Goal: Complete application form: Complete application form

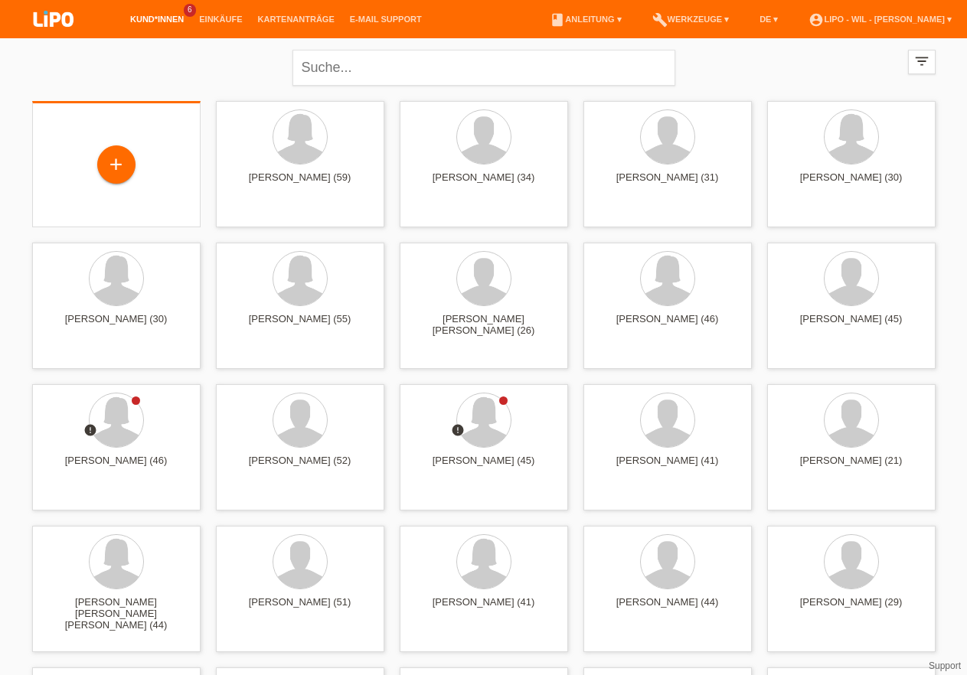
click at [136, 173] on div "+" at bounding box center [116, 165] width 144 height 41
click at [126, 169] on div "+" at bounding box center [116, 164] width 38 height 38
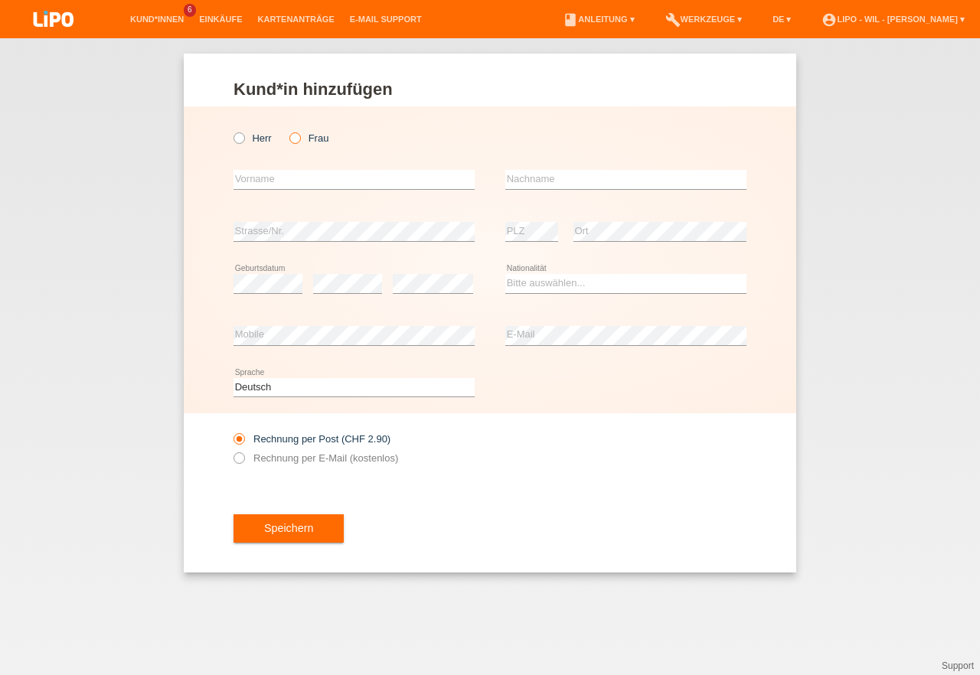
click at [287, 130] on icon at bounding box center [287, 130] width 0 height 0
click at [299, 138] on input "Frau" at bounding box center [294, 137] width 10 height 10
radio input "true"
click at [269, 172] on input "text" at bounding box center [354, 179] width 241 height 19
type input "[PERSON_NAME]"
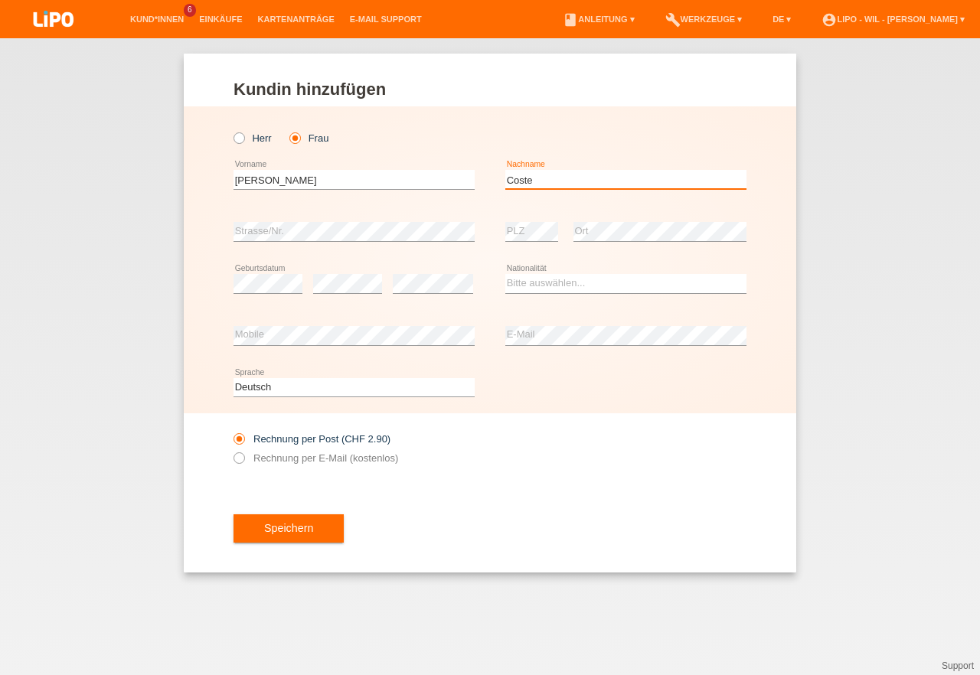
type input "Coste"
click at [505, 274] on select "Bitte auswählen... Schweiz Deutschland Liechtenstein Österreich ------------ Af…" at bounding box center [625, 283] width 241 height 18
select select "RO"
click at [0, 0] on option "Rumänien" at bounding box center [0, 0] width 0 height 0
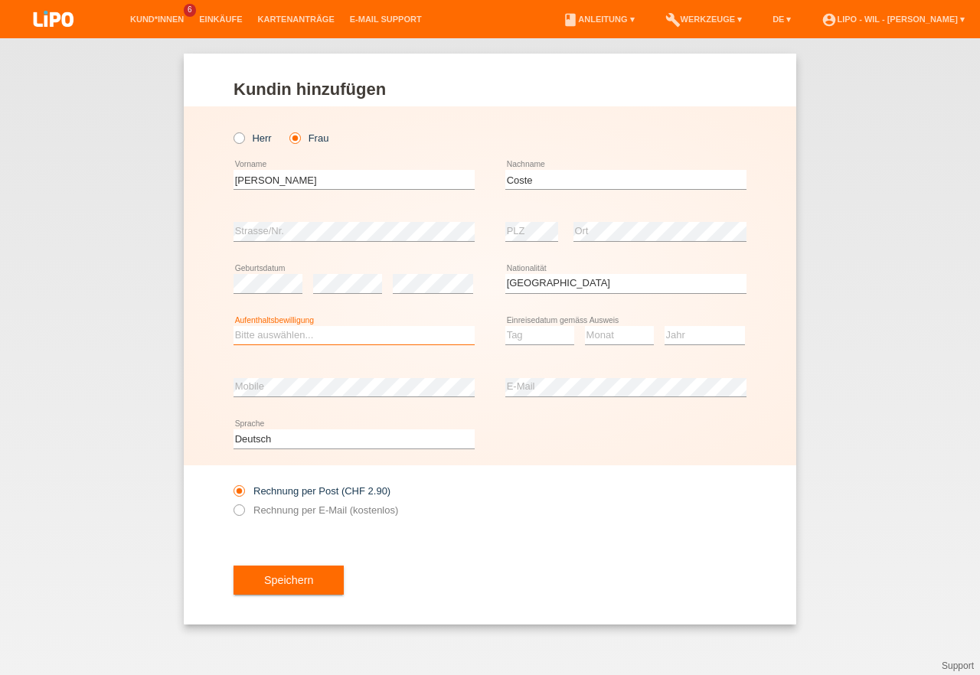
click at [234, 326] on select "Bitte auswählen... C B B - Flüchtlingsstatus Andere" at bounding box center [354, 335] width 241 height 18
select select "B"
click at [0, 0] on option "B" at bounding box center [0, 0] width 0 height 0
click at [505, 326] on select "Tag 01 02 03 04 05 06 07 08 09 10 11" at bounding box center [539, 335] width 69 height 18
select select "01"
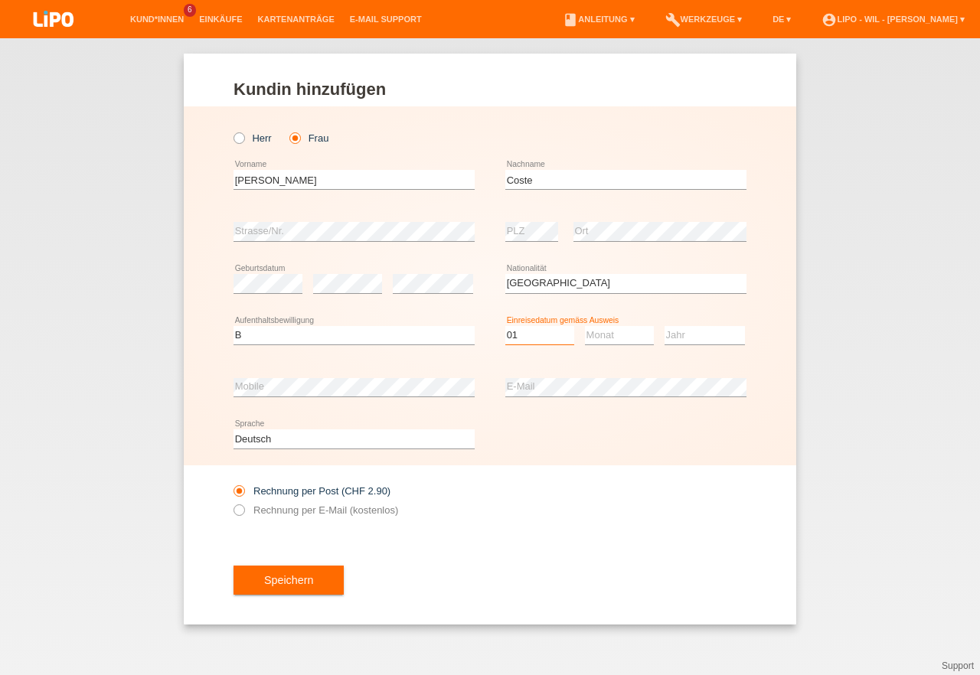
click at [0, 0] on option "01" at bounding box center [0, 0] width 0 height 0
select select "04"
select select "2021"
click at [234, 430] on select "Deutsch Français Italiano English" at bounding box center [354, 439] width 241 height 18
click at [527, 544] on div "Speichern" at bounding box center [490, 580] width 513 height 89
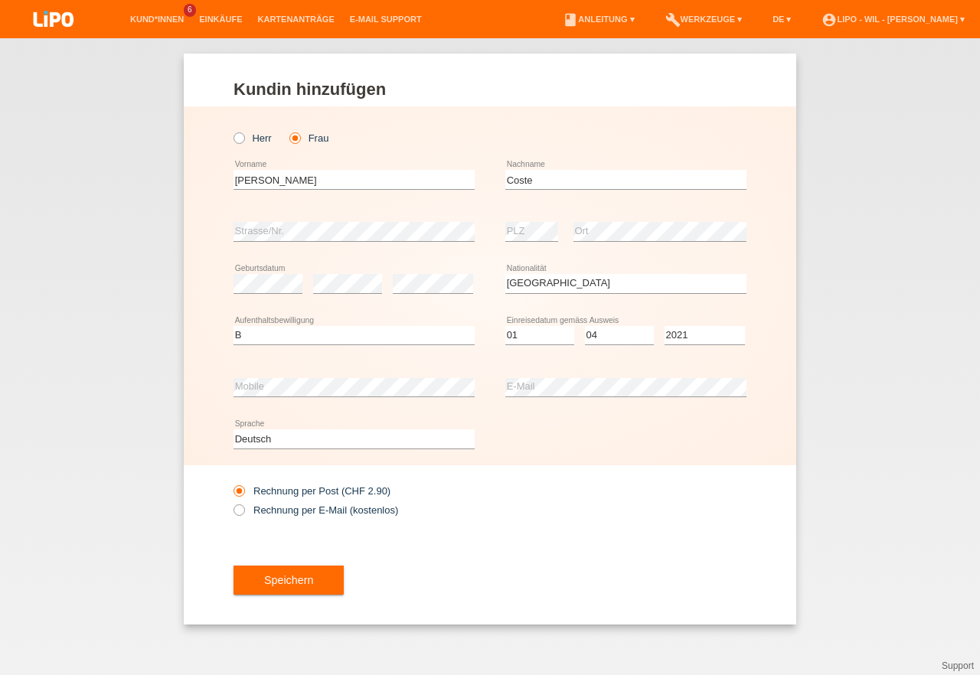
click at [266, 449] on div "Deutsch Français Italiano English error Sprache" at bounding box center [354, 439] width 241 height 52
click at [234, 430] on select "Deutsch Français Italiano English" at bounding box center [354, 439] width 241 height 18
select select "it"
click at [0, 0] on option "Italiano" at bounding box center [0, 0] width 0 height 0
click at [258, 515] on label "Rechnung per E-Mail (kostenlos)" at bounding box center [316, 510] width 165 height 11
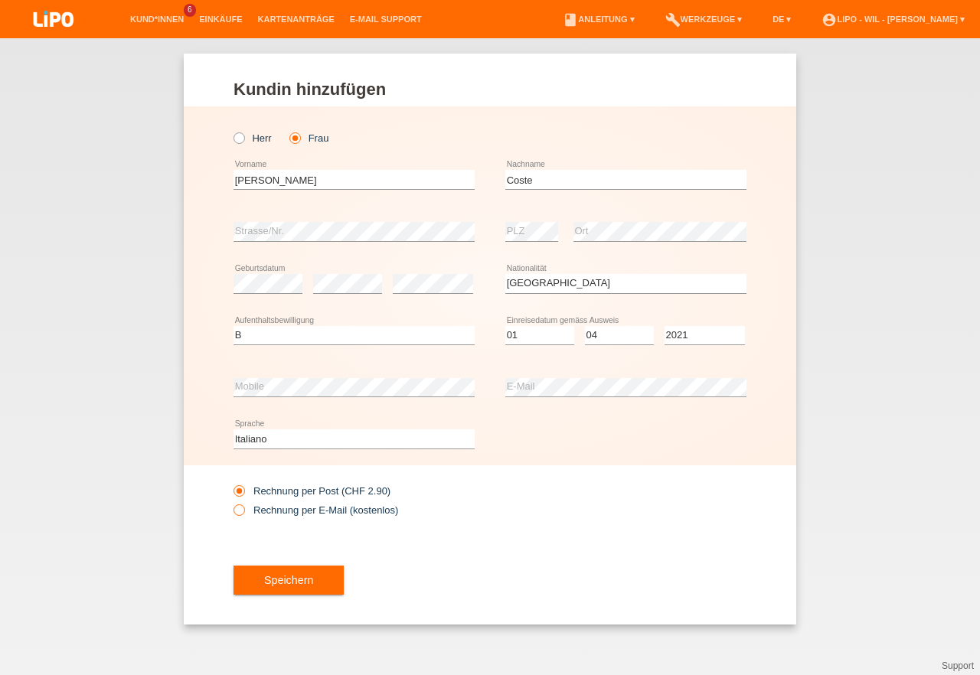
click at [243, 515] on input "Rechnung per E-Mail (kostenlos)" at bounding box center [239, 514] width 10 height 19
radio input "true"
click at [286, 579] on span "Speichern" at bounding box center [288, 580] width 49 height 12
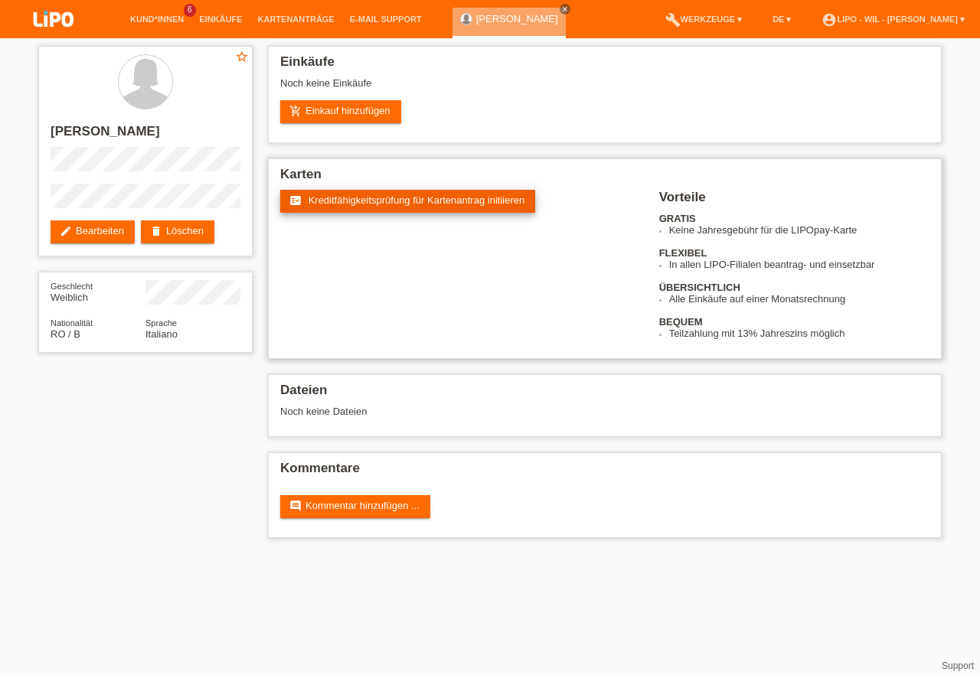
click at [402, 200] on span "Kreditfähigkeitsprüfung für Kartenantrag initiieren" at bounding box center [417, 199] width 217 height 11
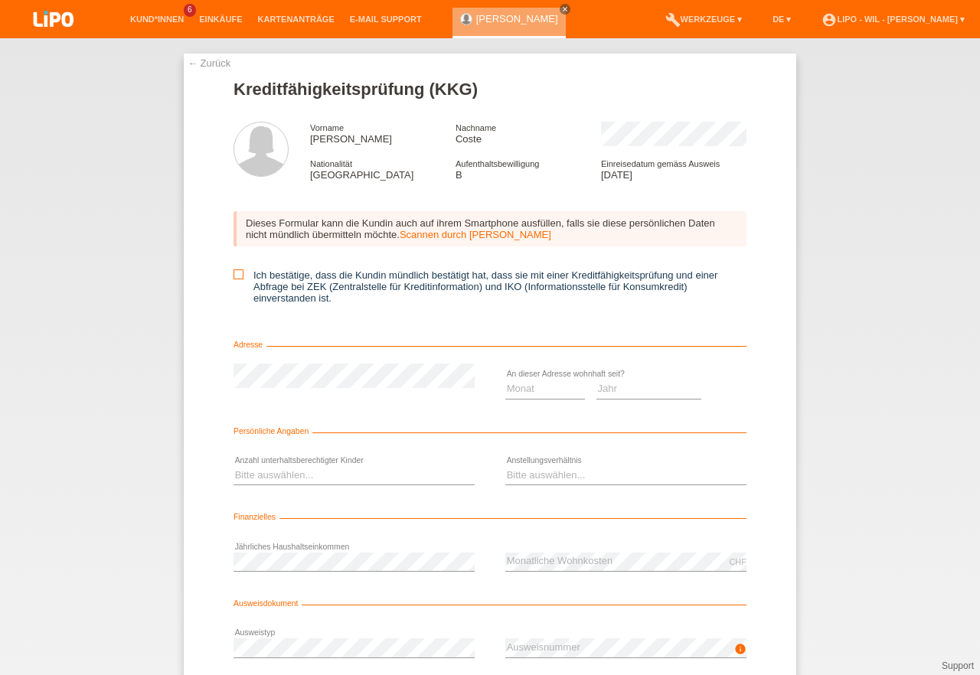
click at [234, 279] on icon at bounding box center [239, 275] width 10 height 10
click at [234, 279] on input "Ich bestätige, dass die Kundin mündlich bestätigt hat, dass sie mit einer Kredi…" at bounding box center [239, 275] width 10 height 10
checkbox input "true"
click at [505, 380] on select "Monat 01 02 03 04 05 06 07 08 09 10" at bounding box center [545, 389] width 80 height 18
select select "04"
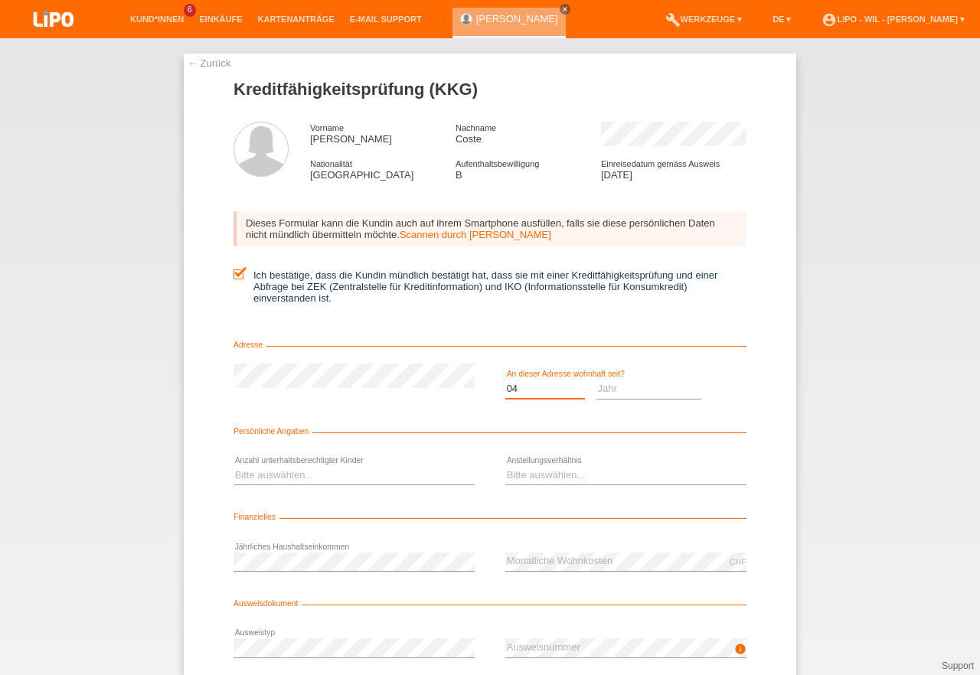
click at [0, 0] on option "04" at bounding box center [0, 0] width 0 height 0
click at [596, 380] on select "Jahr 2025 2024 2023 2022 2021 2020 2019 2018 2017 2016 2015 2014 2013 2012 2011…" at bounding box center [649, 389] width 106 height 18
select select "2021"
click at [0, 0] on option "2021" at bounding box center [0, 0] width 0 height 0
click at [234, 466] on select "Bitte auswählen... 0 1 2 3 4 5 6 7 8 9" at bounding box center [354, 475] width 241 height 18
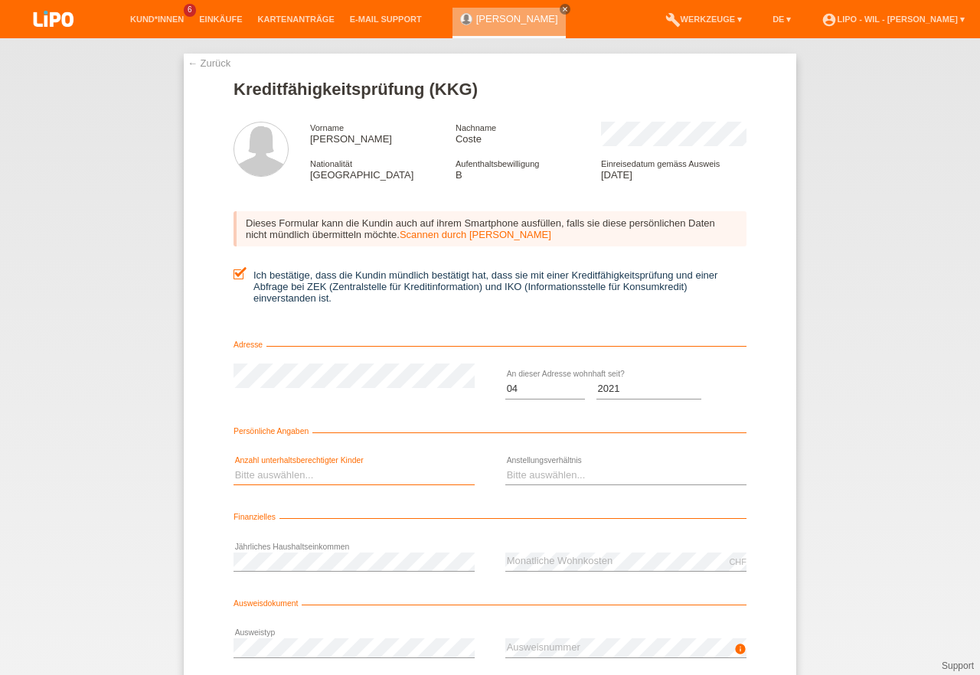
select select "0"
click at [0, 0] on option "0" at bounding box center [0, 0] width 0 height 0
click at [505, 466] on select "Bitte auswählen... Unbefristet Befristet Lehrling/Student Pensioniert Nicht arb…" at bounding box center [625, 475] width 241 height 18
select select "UNLIMITED"
click at [0, 0] on option "Unbefristet" at bounding box center [0, 0] width 0 height 0
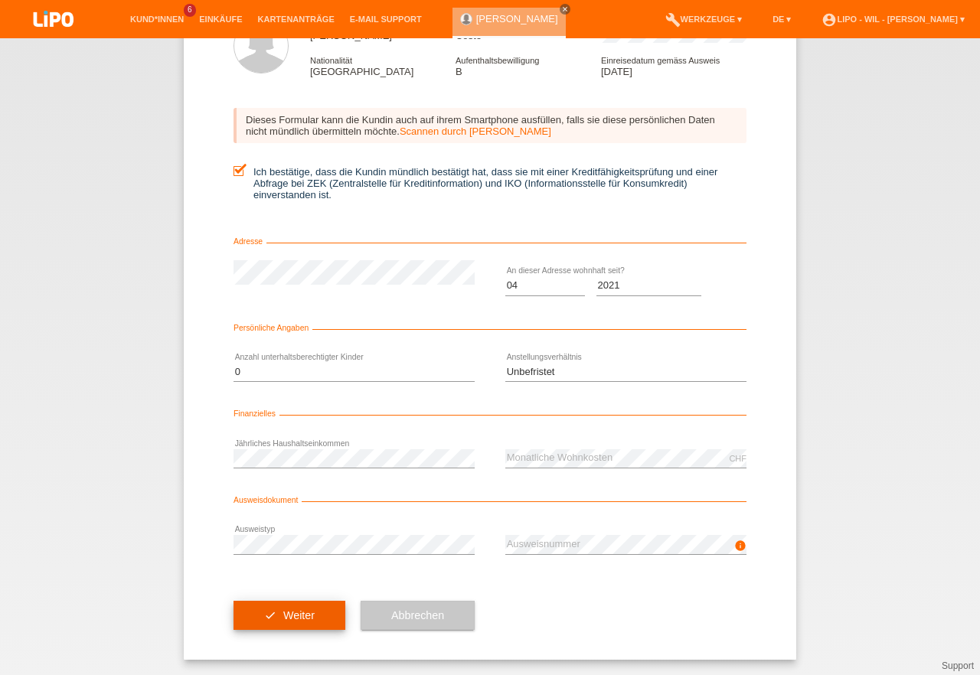
click at [283, 620] on span "Weiter" at bounding box center [298, 615] width 31 height 12
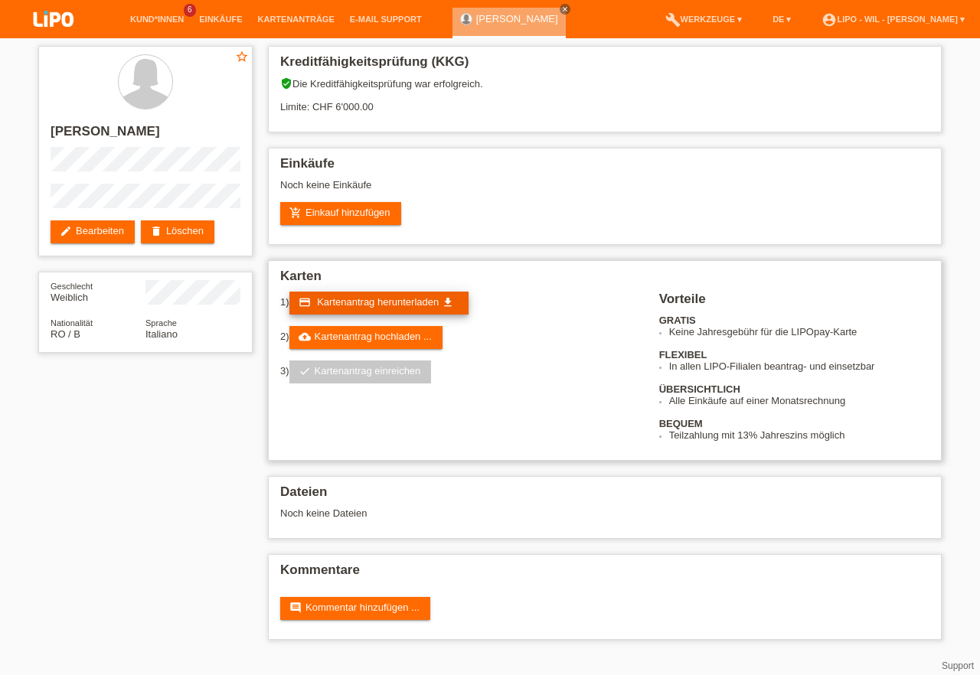
click at [420, 308] on span "Kartenantrag herunterladen" at bounding box center [378, 301] width 122 height 11
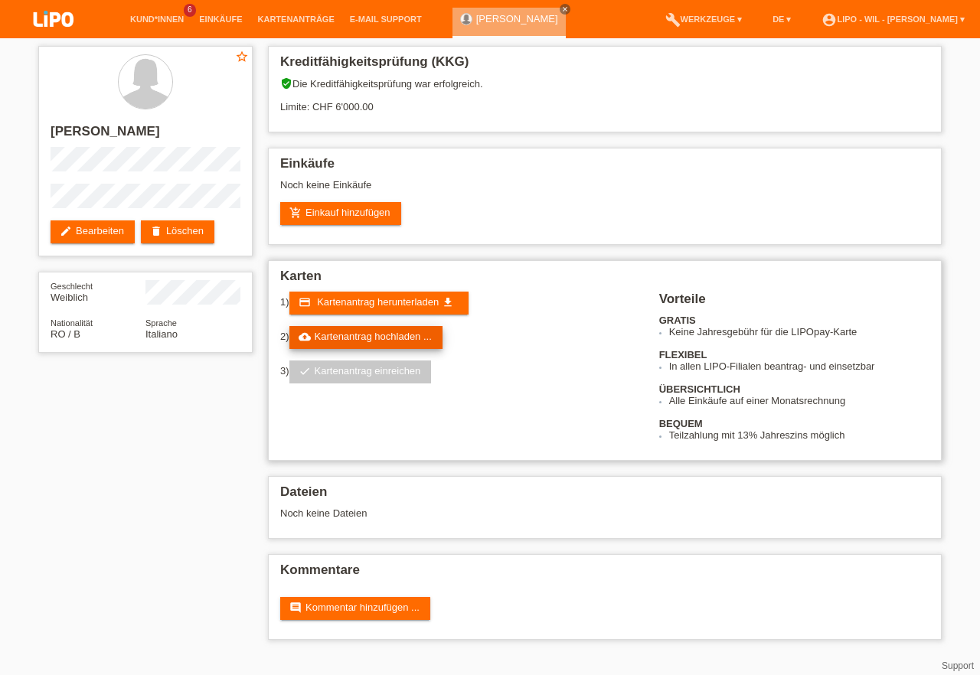
click at [357, 339] on link "cloud_upload Kartenantrag hochladen ..." at bounding box center [365, 337] width 153 height 23
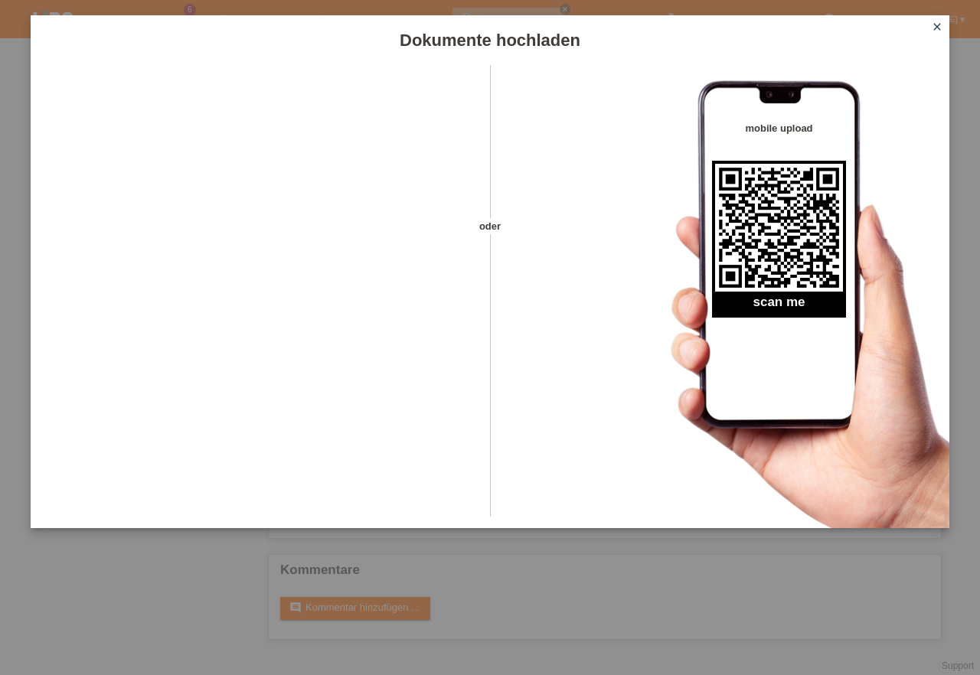
click at [935, 28] on icon "close" at bounding box center [937, 27] width 12 height 12
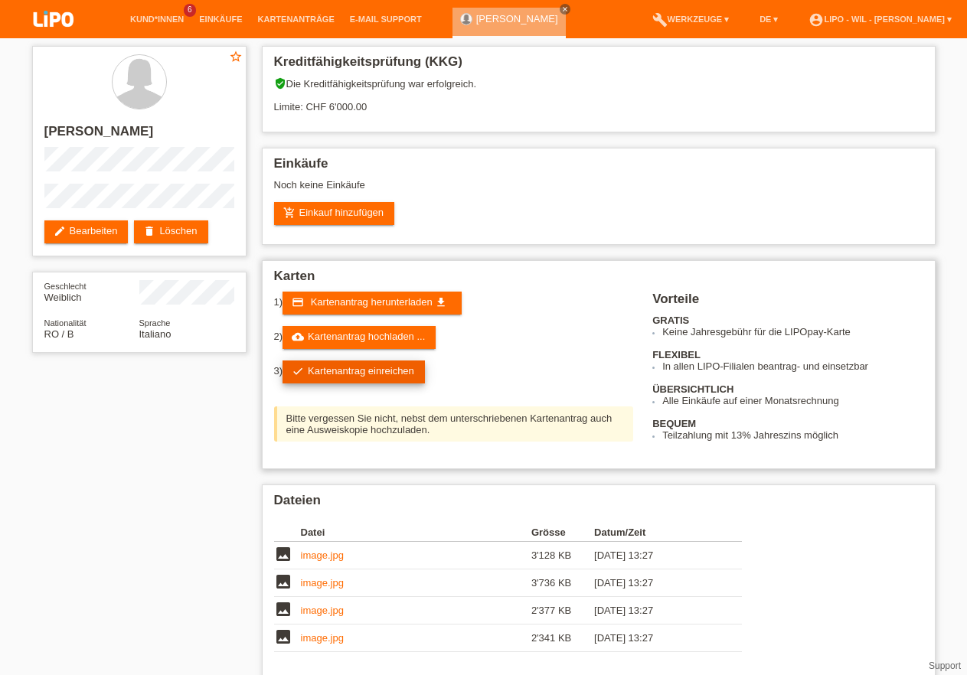
click at [413, 380] on link "check Kartenantrag einreichen" at bounding box center [354, 372] width 142 height 23
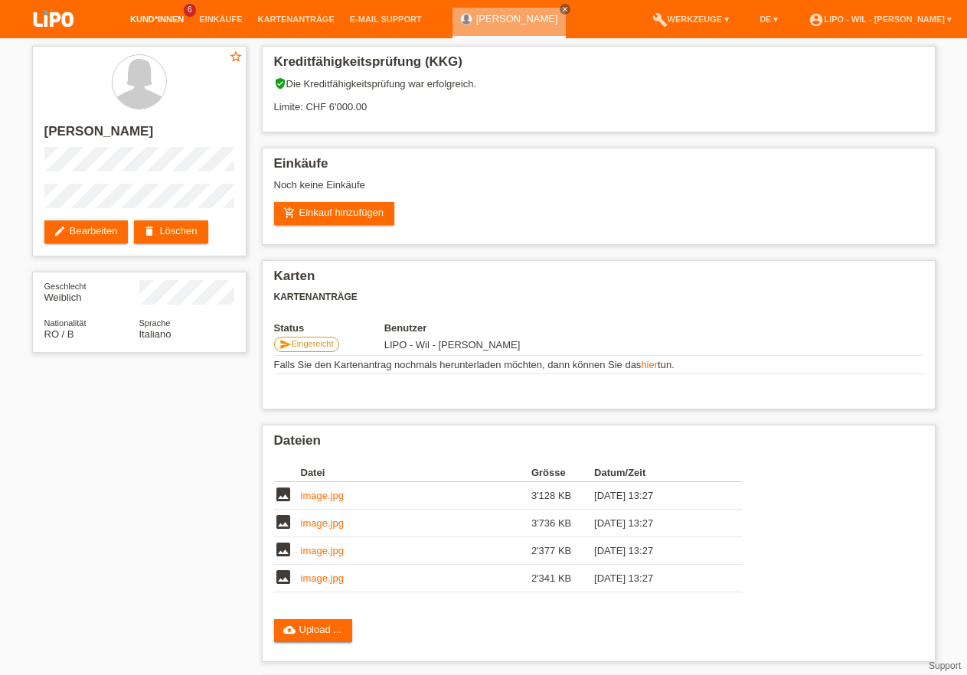
click at [154, 22] on link "Kund*innen" at bounding box center [157, 19] width 69 height 9
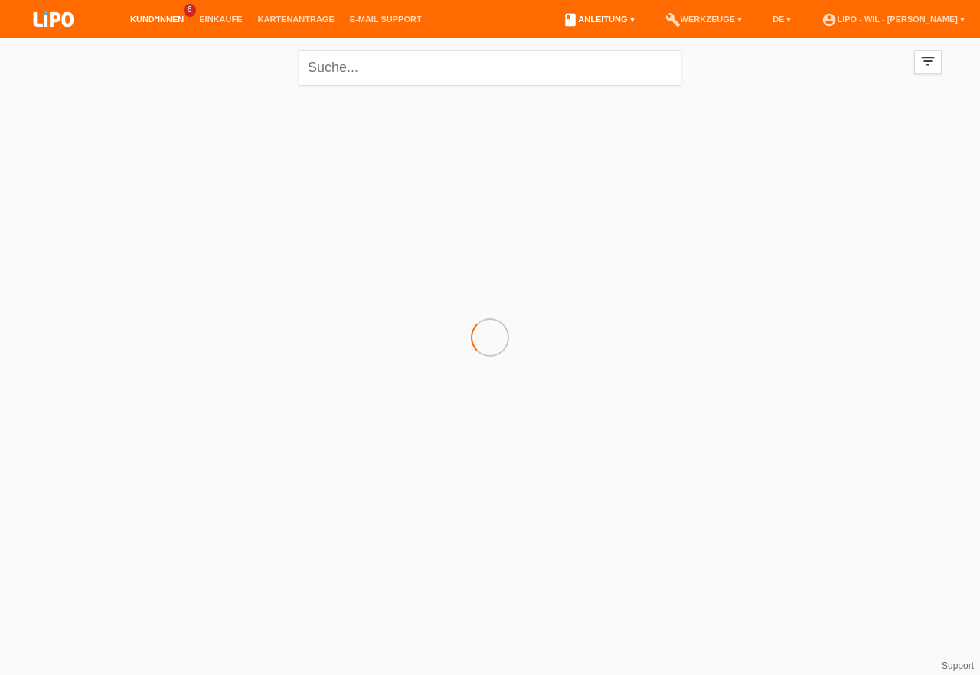
click at [613, 21] on link "book Anleitung ▾" at bounding box center [598, 19] width 87 height 9
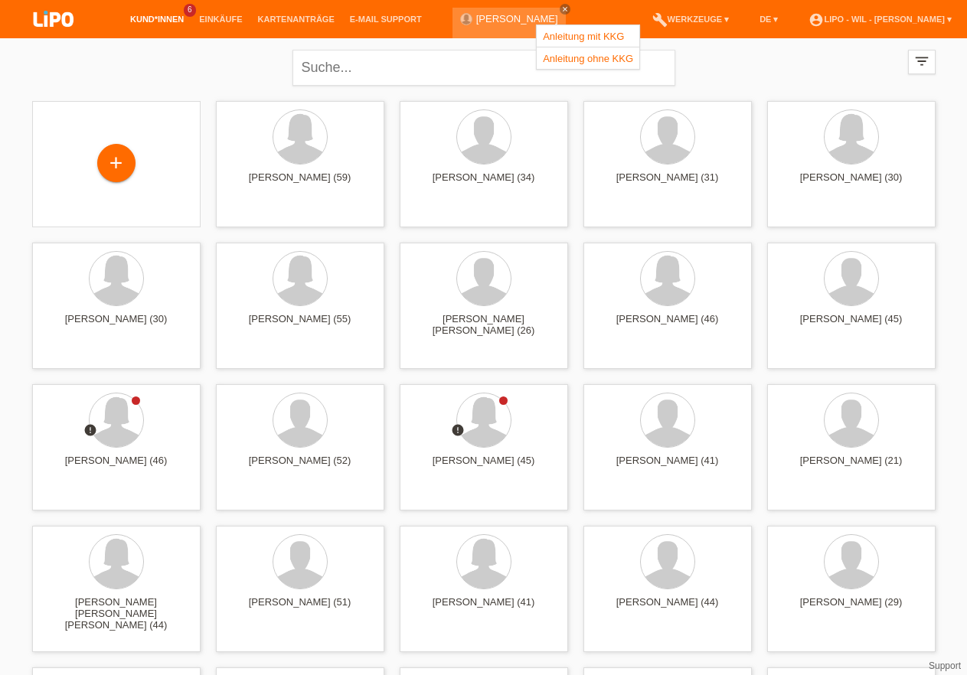
click at [629, 8] on nav "Kund*innen 6 Einkäufe Kartenanträge E-Mail Support close" at bounding box center [483, 19] width 967 height 38
click at [618, 12] on nav "Kund*innen 6 Einkäufe Kartenanträge E-Mail Support close" at bounding box center [483, 19] width 967 height 38
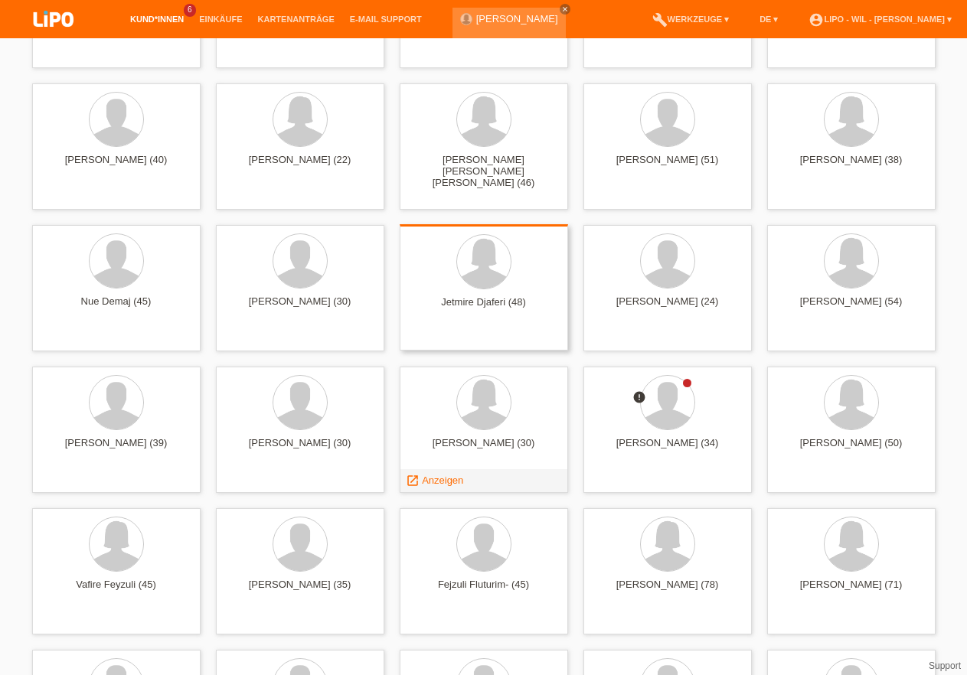
scroll to position [1172, 0]
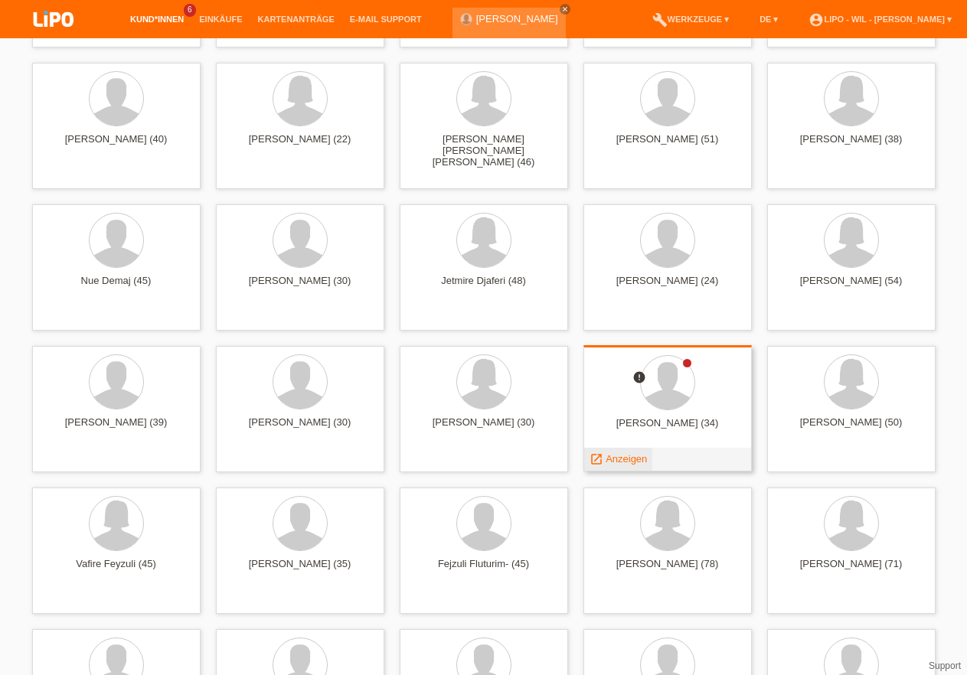
click at [629, 453] on span "Anzeigen" at bounding box center [626, 458] width 41 height 11
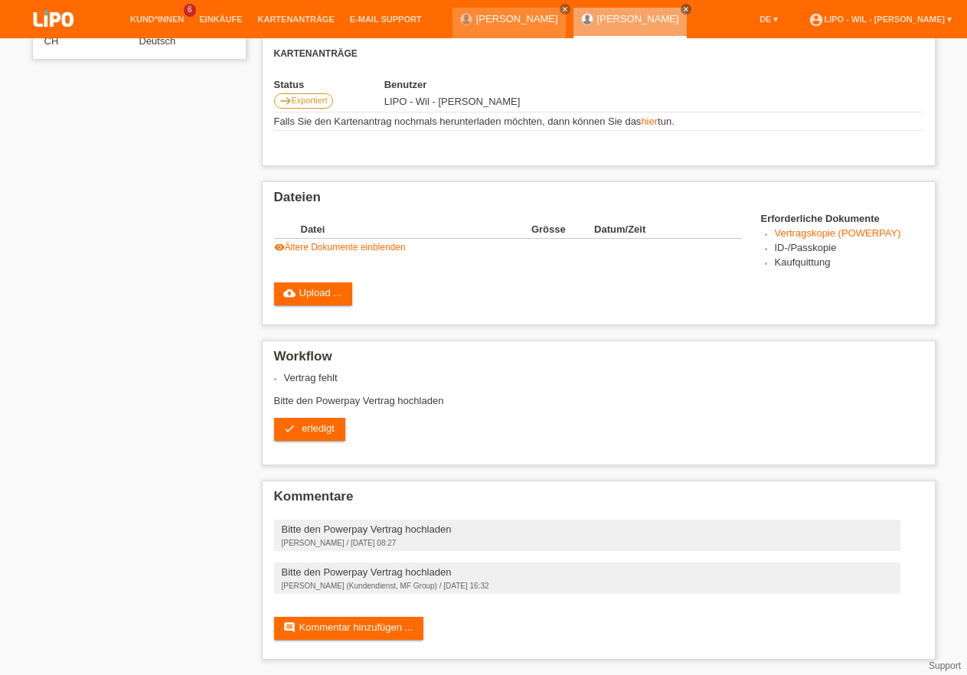
scroll to position [315, 0]
click at [688, 8] on icon "close" at bounding box center [686, 9] width 8 height 8
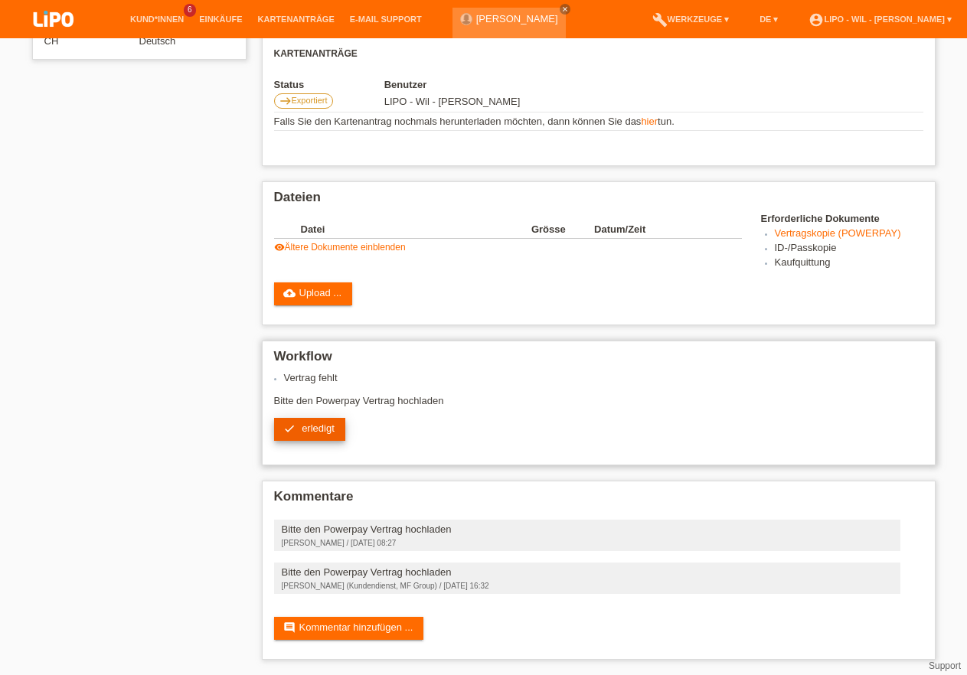
click at [302, 423] on span "erledigt" at bounding box center [318, 428] width 33 height 11
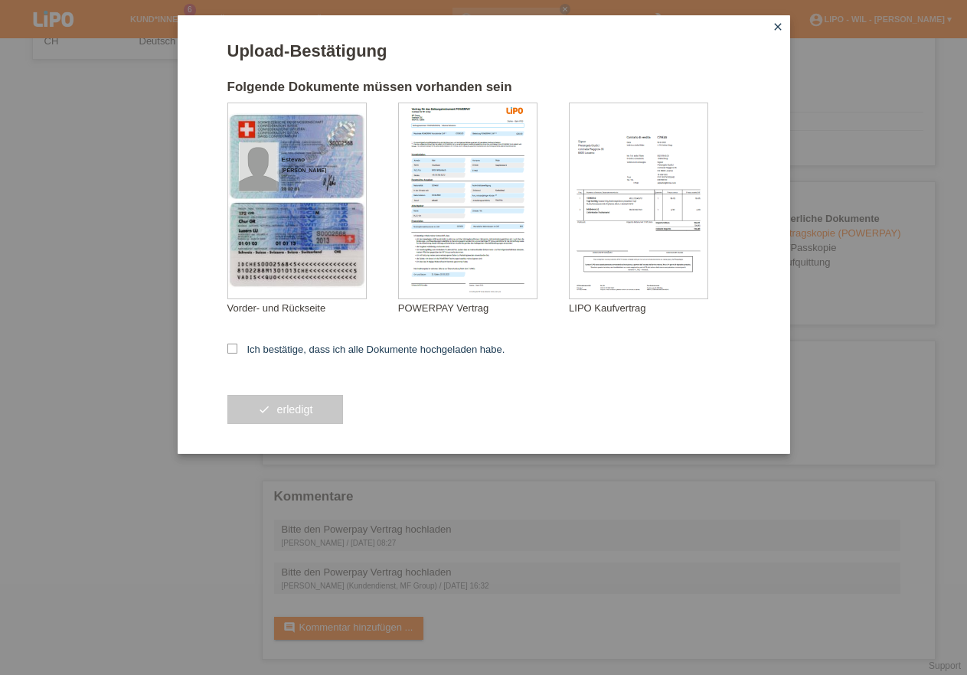
click at [775, 28] on icon "close" at bounding box center [778, 27] width 12 height 12
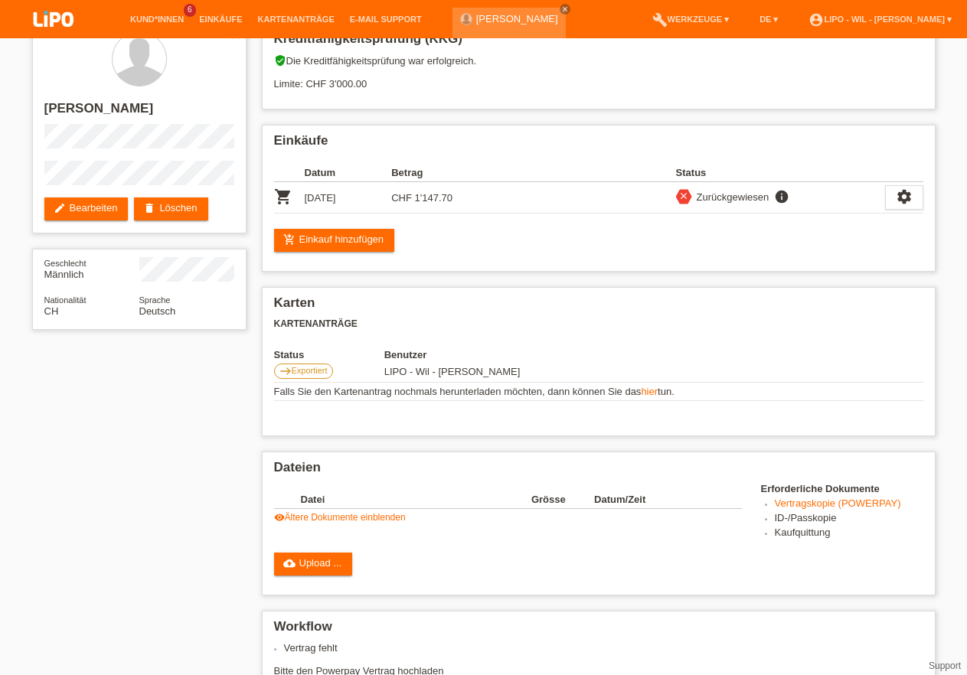
scroll to position [0, 0]
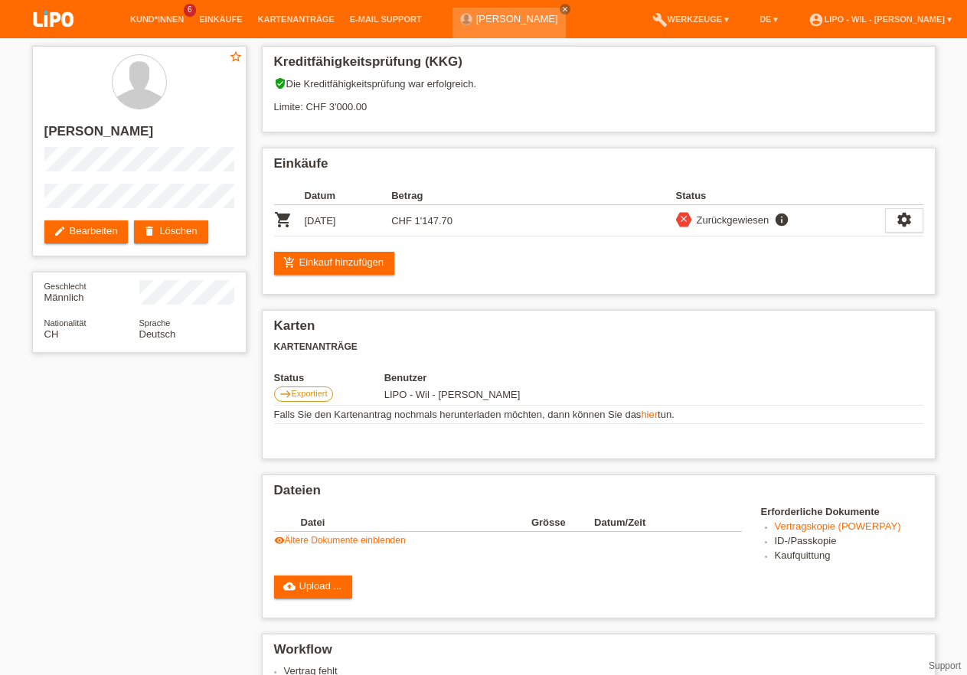
click at [62, 21] on img at bounding box center [53, 20] width 77 height 41
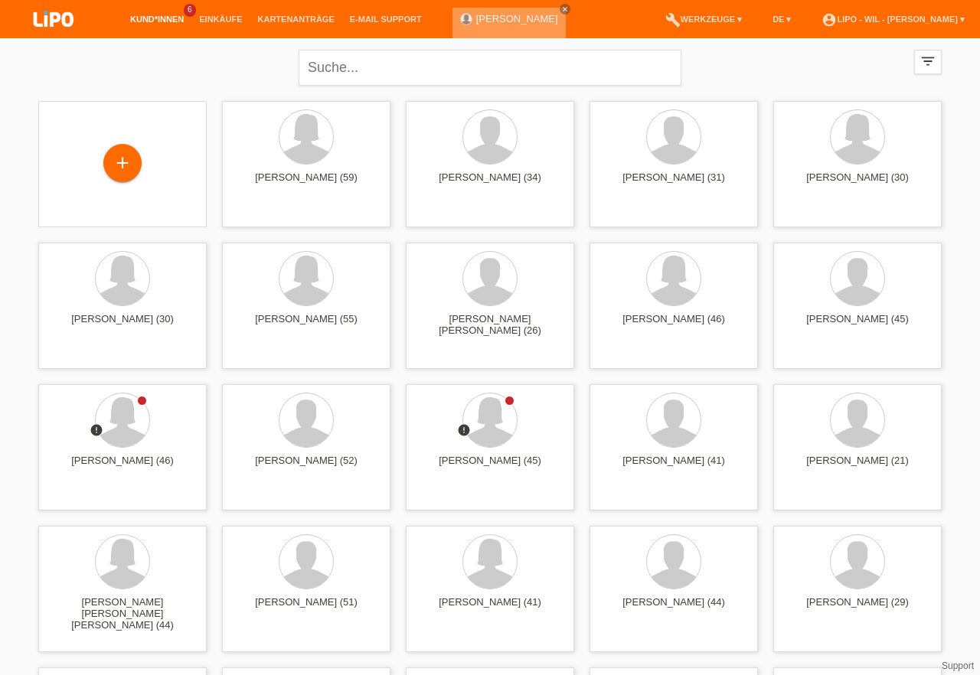
click at [497, 28] on div "Robertina Camelia Coste close" at bounding box center [509, 23] width 113 height 31
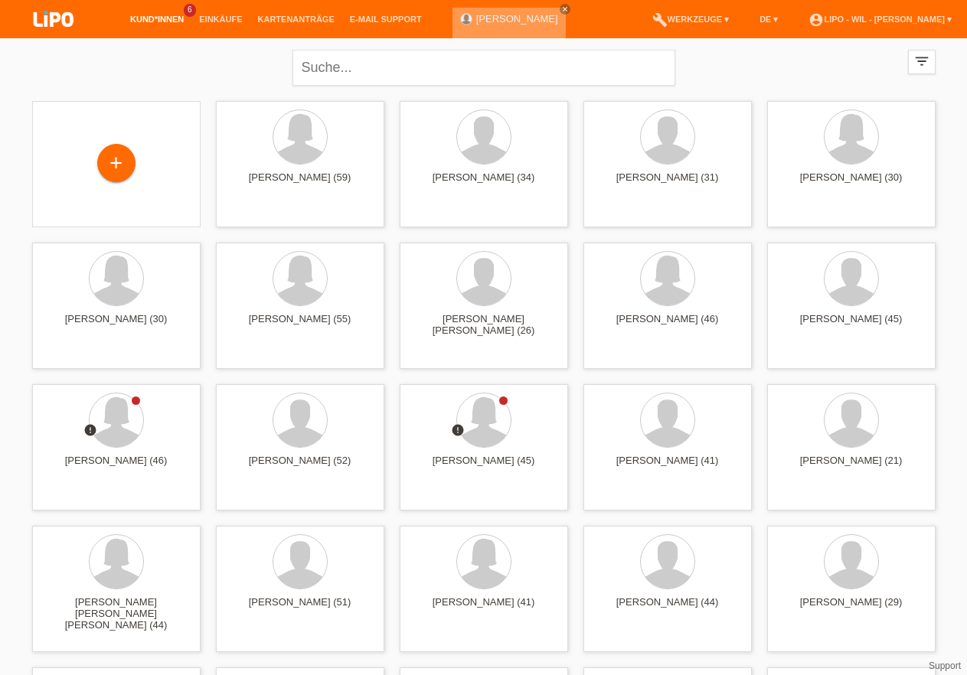
click at [508, 18] on link "[PERSON_NAME]" at bounding box center [517, 18] width 82 height 11
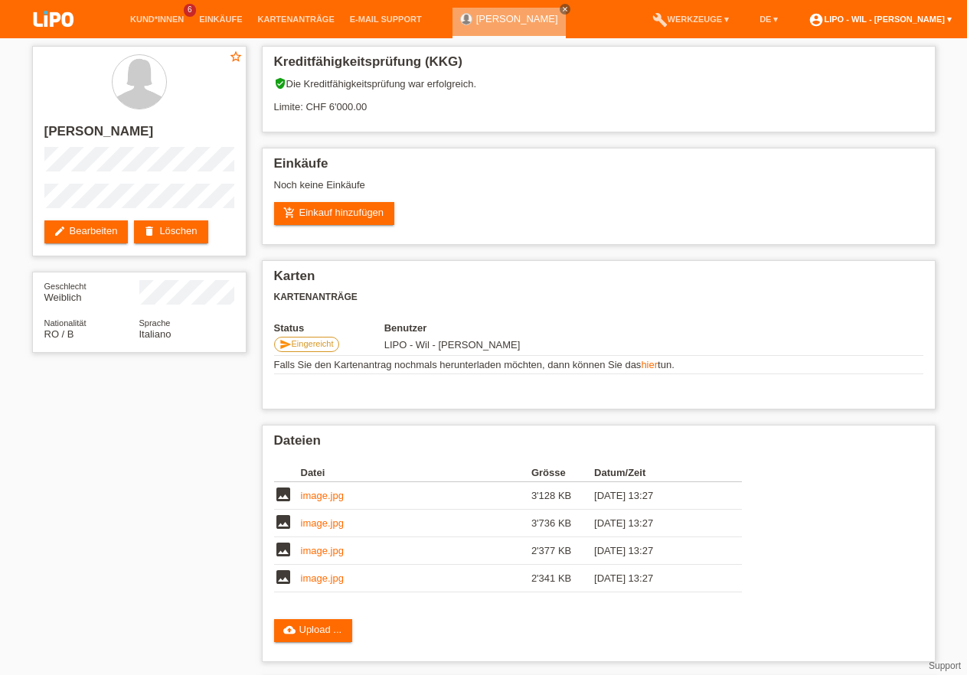
click at [887, 23] on link "account_circle LIPO - Wil - [PERSON_NAME] ▾" at bounding box center [880, 19] width 158 height 9
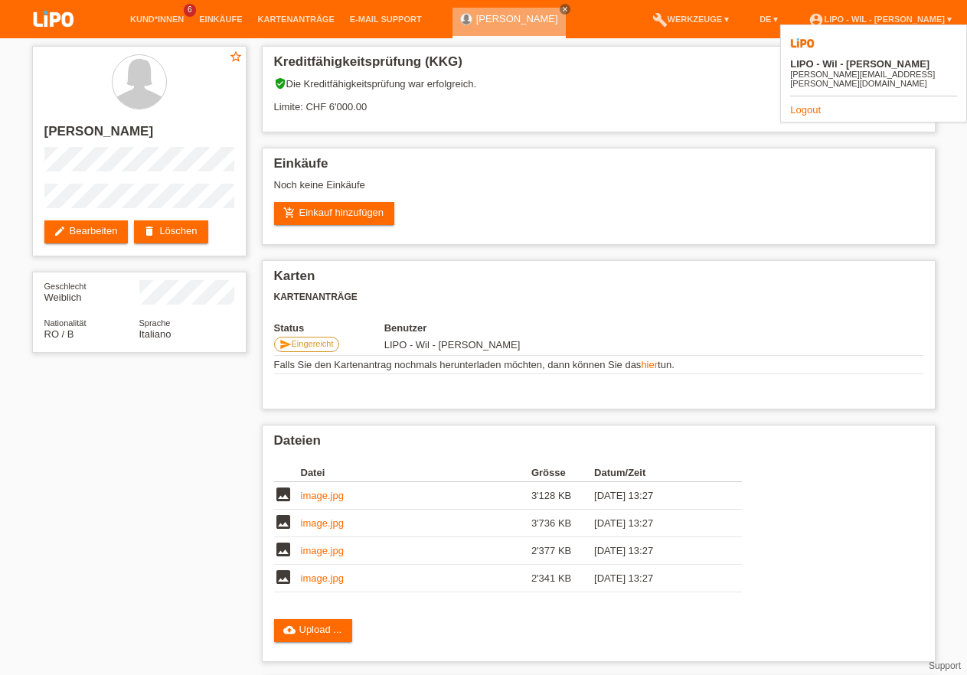
click at [800, 104] on link "Logout" at bounding box center [805, 109] width 31 height 11
